Goal: Transaction & Acquisition: Subscribe to service/newsletter

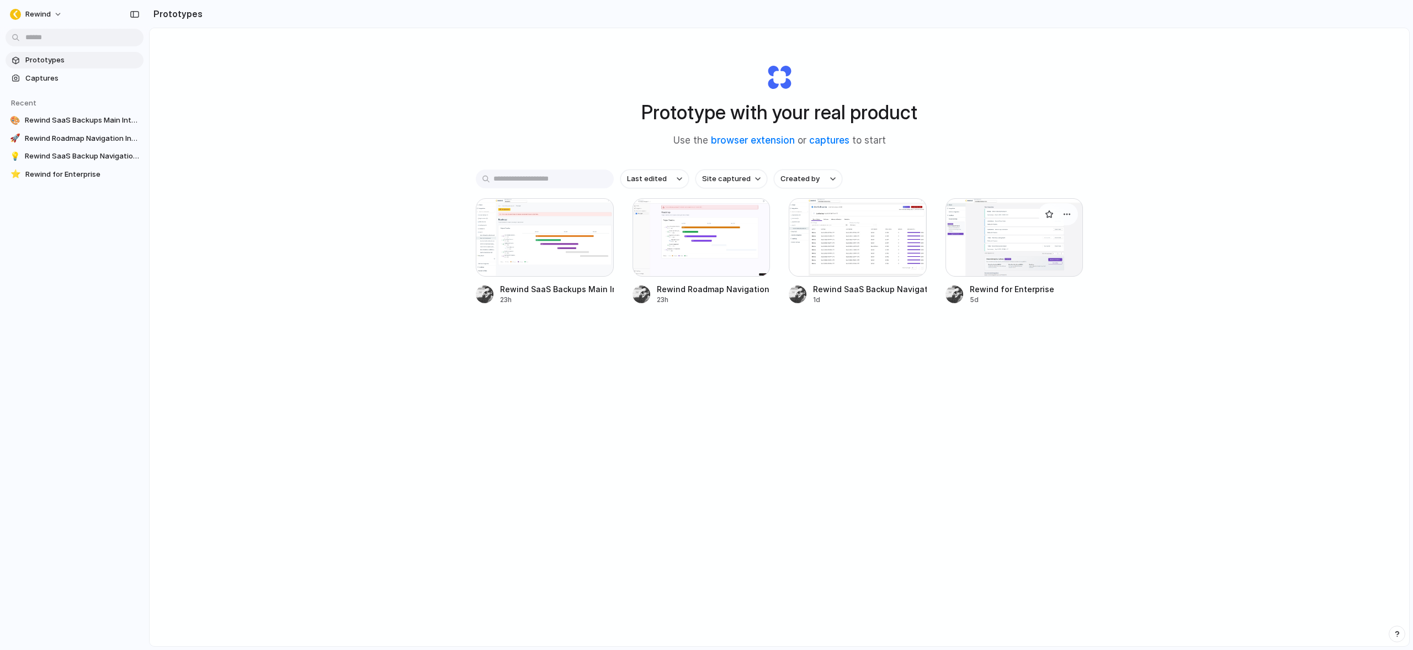
click at [1015, 247] on div at bounding box center [1015, 237] width 138 height 78
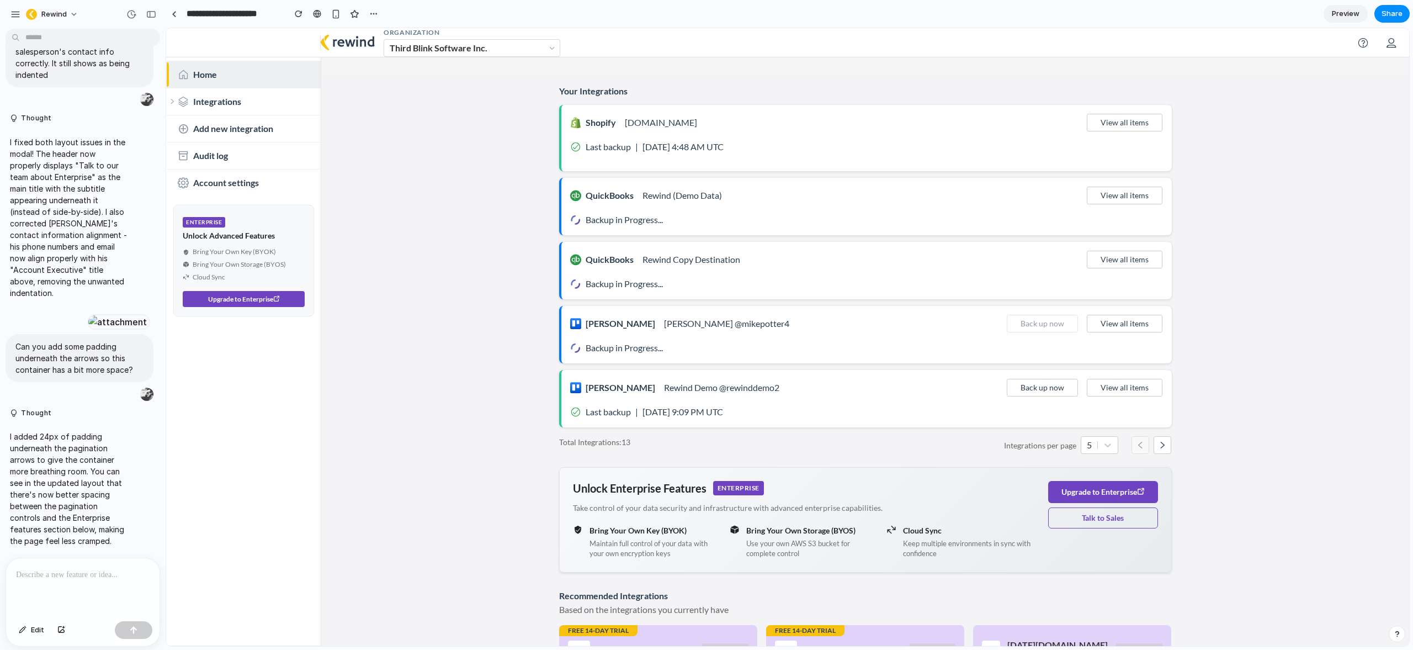
click at [406, 261] on main "Your Integrations Shopify alexus-ottawa.myshopify.com View all items Last backu…" at bounding box center [865, 383] width 1088 height 623
click at [1096, 493] on button "Upgrade to Enterprise" at bounding box center [1103, 492] width 110 height 22
click at [1108, 521] on button "Talk to Sales" at bounding box center [1103, 517] width 110 height 21
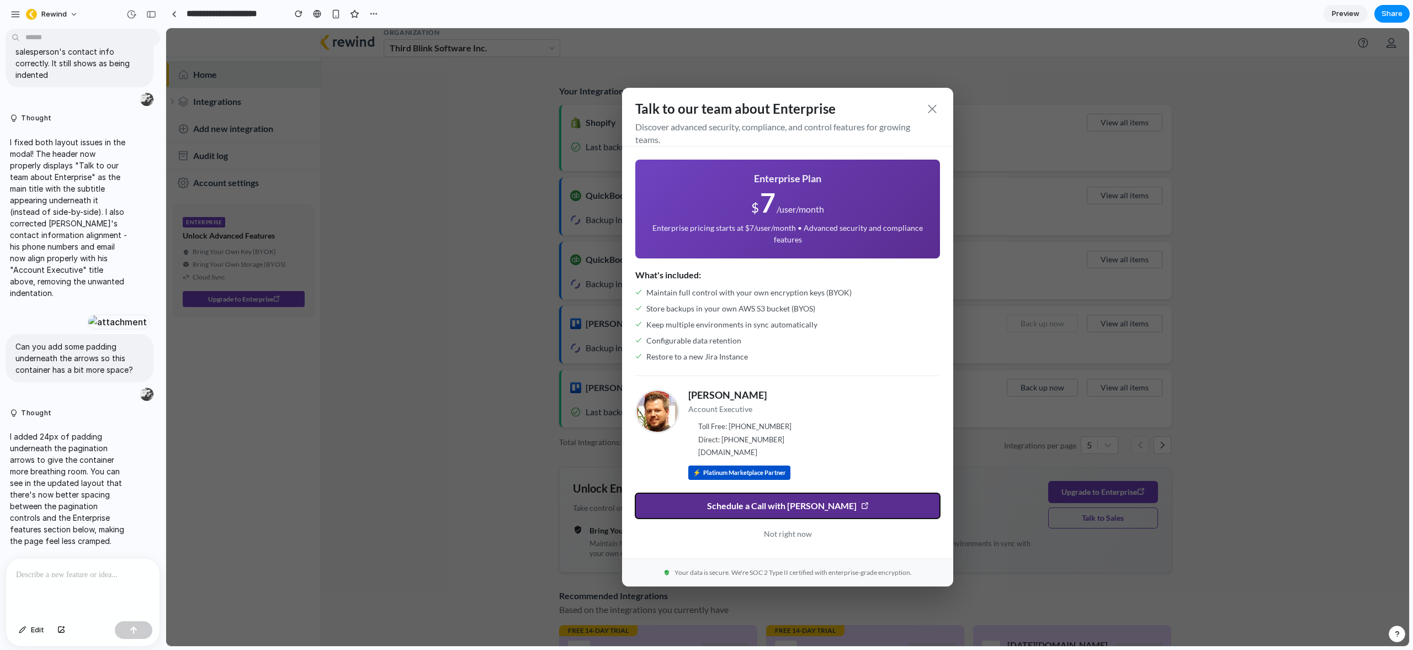
click at [798, 511] on span "Schedule a Call with Igor" at bounding box center [782, 506] width 150 height 10
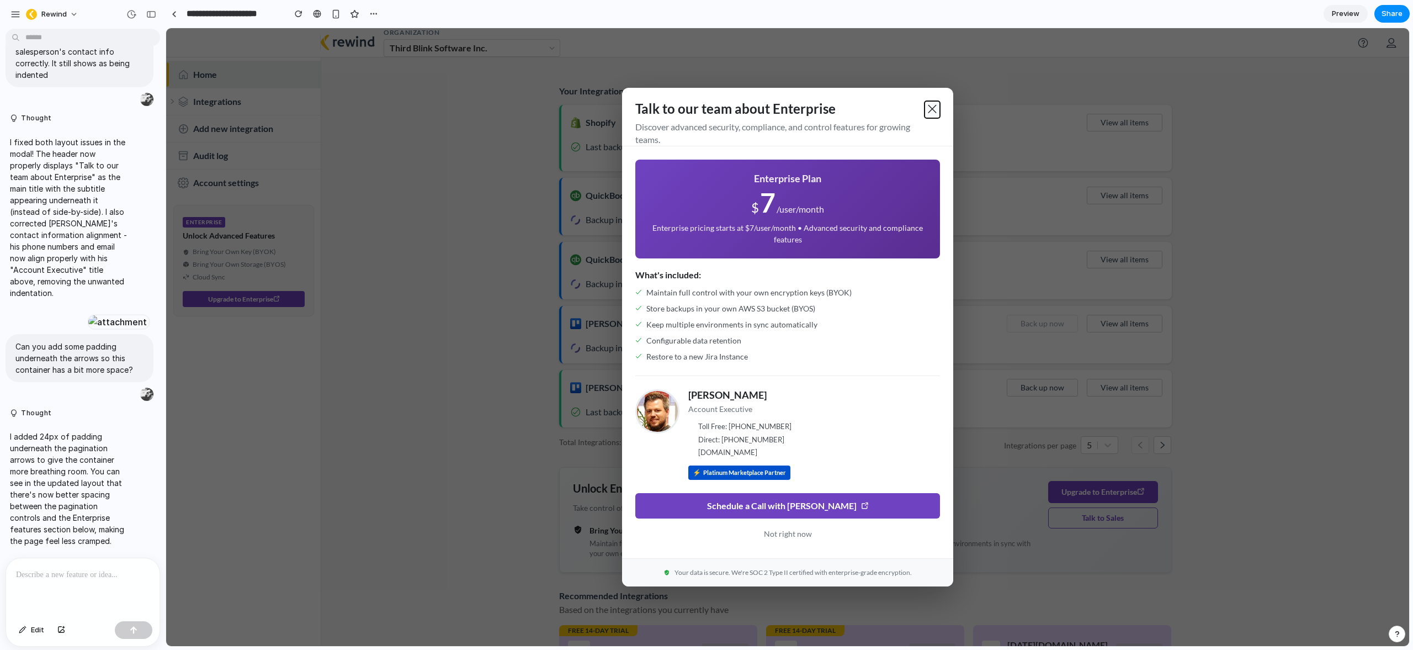
click at [927, 109] on span at bounding box center [932, 108] width 11 height 11
